Goal: Task Accomplishment & Management: Complete application form

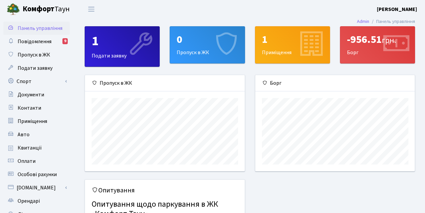
scroll to position [96, 160]
click at [110, 43] on div "1" at bounding box center [122, 41] width 61 height 16
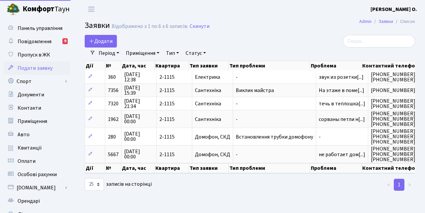
select select "25"
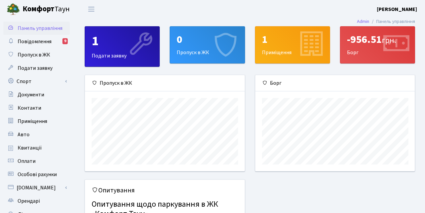
scroll to position [96, 160]
click at [208, 48] on div "0 Пропуск в ЖК" at bounding box center [207, 45] width 74 height 36
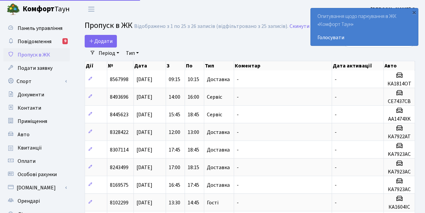
select select "25"
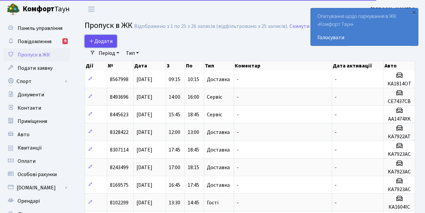
click at [91, 38] on span "Додати" at bounding box center [101, 40] width 24 height 7
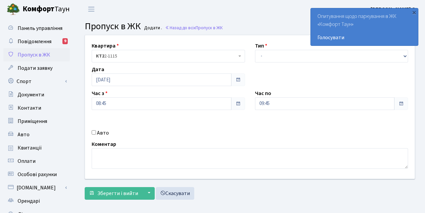
click at [239, 54] on span "КТ2 2-1115" at bounding box center [168, 56] width 153 height 13
click at [414, 10] on div "×" at bounding box center [413, 12] width 7 height 7
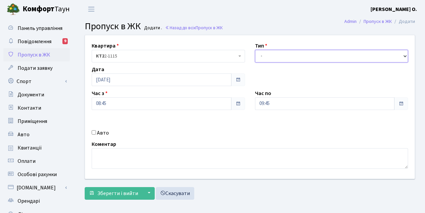
click at [255, 50] on select "- Доставка Таксі Гості Сервіс" at bounding box center [331, 56] width 153 height 13
select select "1"
click option "Доставка" at bounding box center [0, 0] width 0 height 0
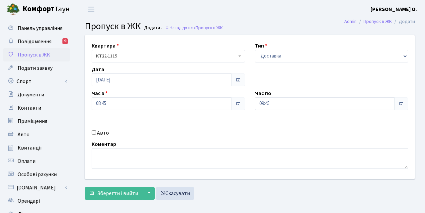
click at [95, 132] on input "Авто" at bounding box center [94, 132] width 4 height 4
checkbox input "true"
type input "F"
type input "AP2140HX"
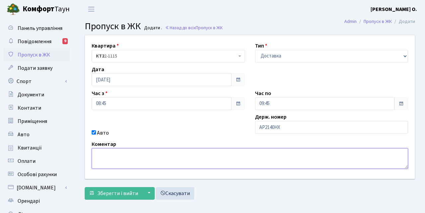
click at [113, 153] on textarea at bounding box center [250, 158] width 316 height 21
type textarea "Доставка води Аквамаркет"
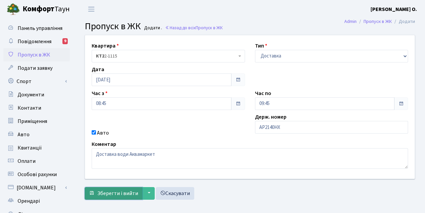
click at [125, 192] on span "Зберегти і вийти" at bounding box center [117, 192] width 41 height 7
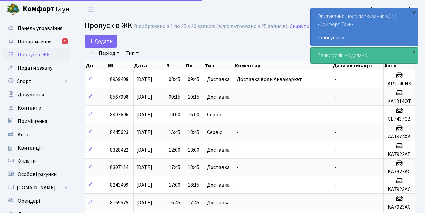
select select "25"
click at [414, 11] on div "×" at bounding box center [413, 12] width 7 height 7
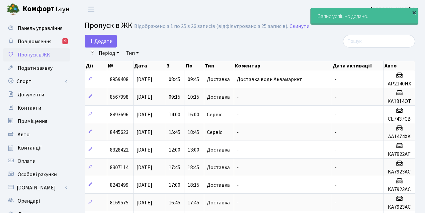
click at [415, 11] on div "×" at bounding box center [413, 12] width 7 height 7
